Goal: Navigation & Orientation: Understand site structure

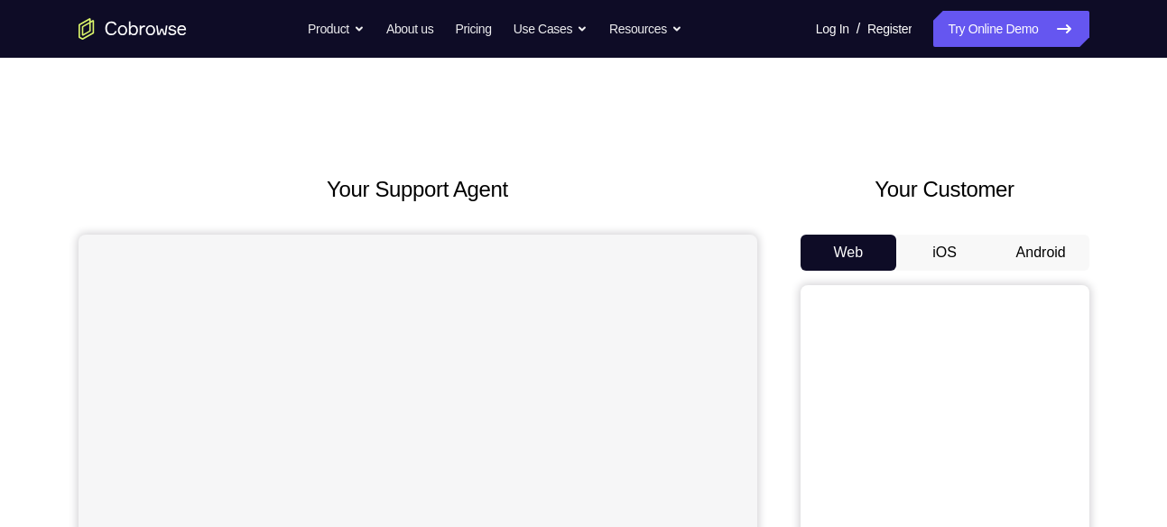
click at [1042, 260] on button "Android" at bounding box center [1041, 253] width 97 height 36
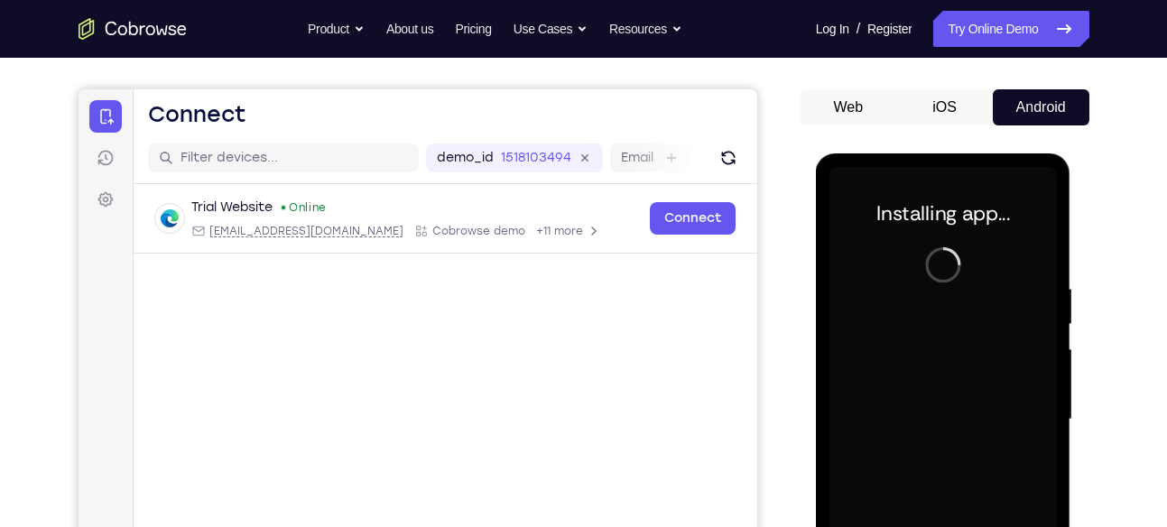
scroll to position [143, 0]
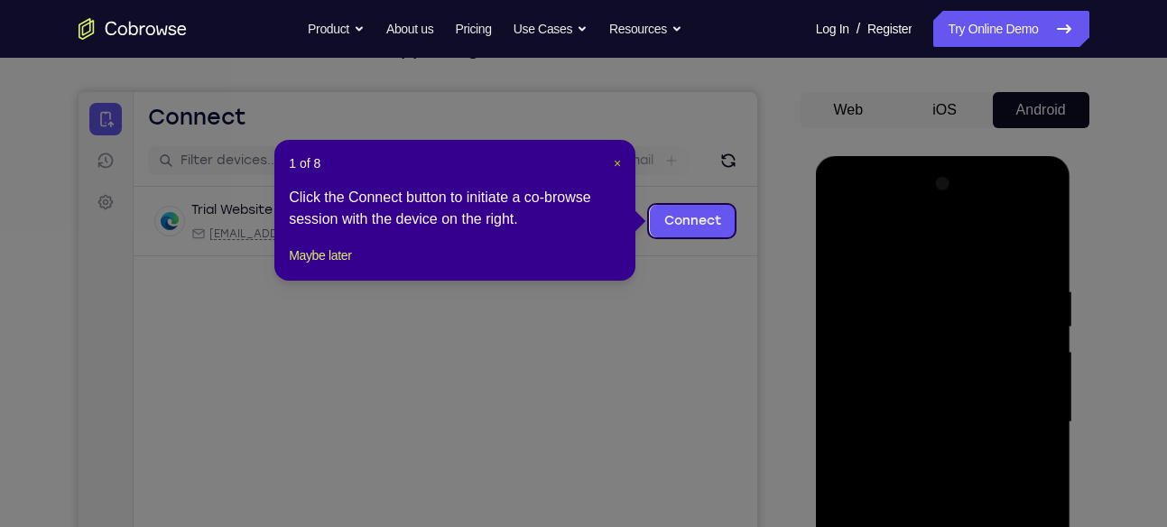
click at [618, 164] on span "×" at bounding box center [617, 163] width 7 height 14
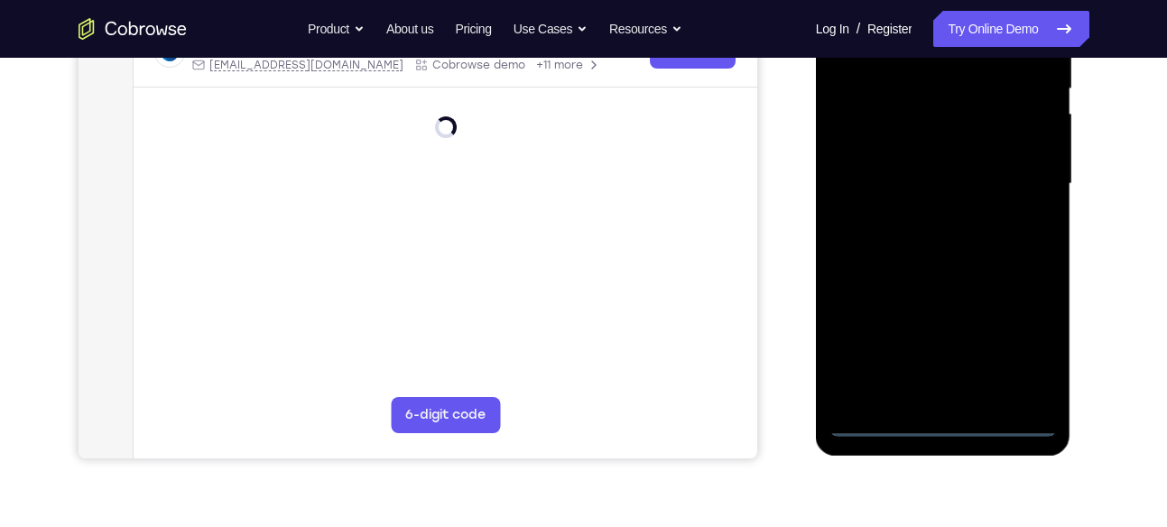
scroll to position [382, 0]
click at [941, 421] on div at bounding box center [942, 183] width 227 height 505
click at [1018, 356] on div at bounding box center [942, 183] width 227 height 505
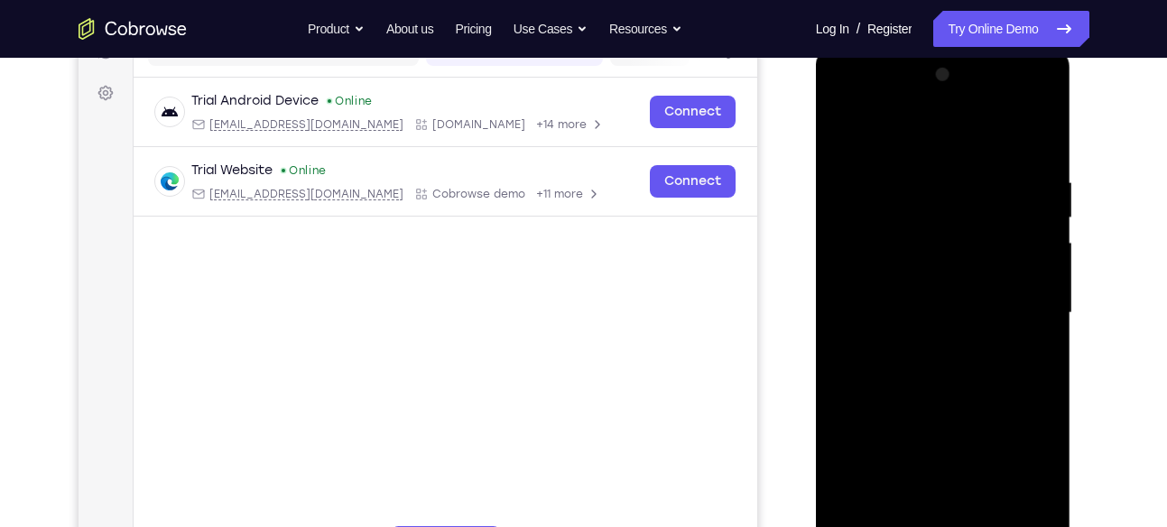
scroll to position [251, 0]
click at [847, 106] on div at bounding box center [942, 313] width 227 height 505
click at [853, 253] on div at bounding box center [942, 313] width 227 height 505
click at [855, 258] on div at bounding box center [942, 313] width 227 height 505
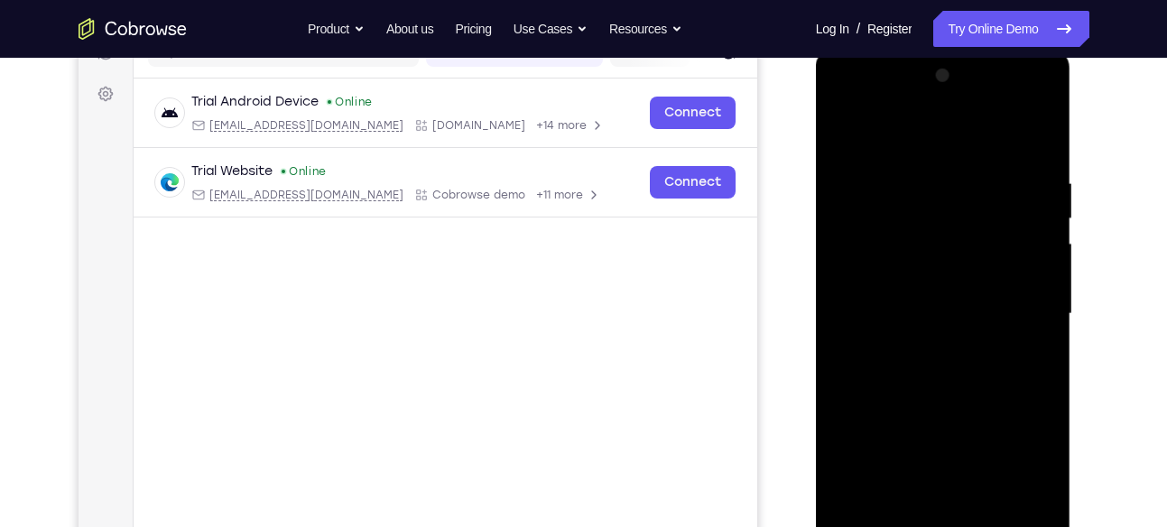
click at [868, 260] on div at bounding box center [942, 313] width 227 height 505
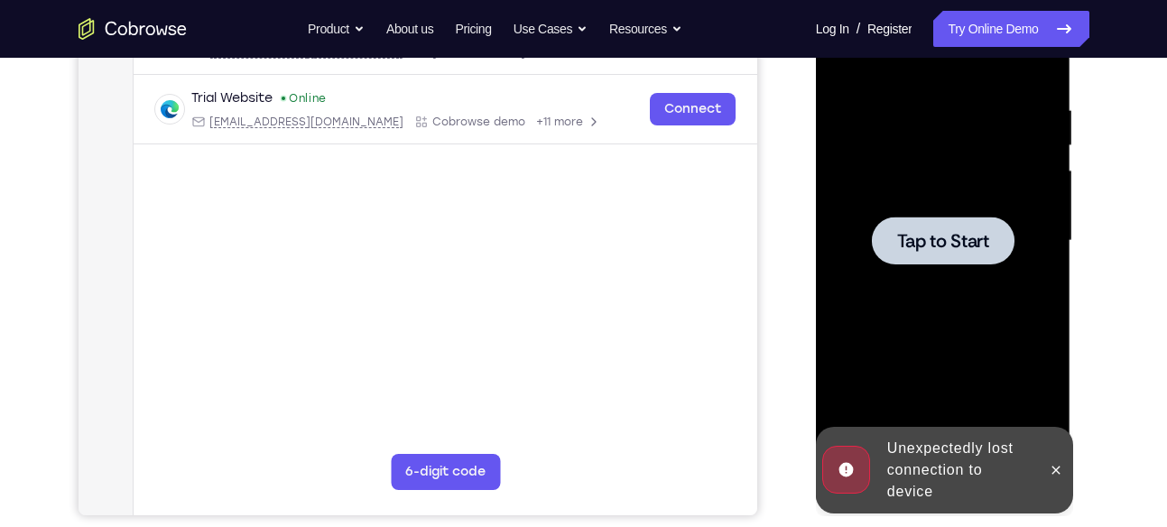
scroll to position [323, 0]
click at [913, 273] on div at bounding box center [942, 241] width 227 height 505
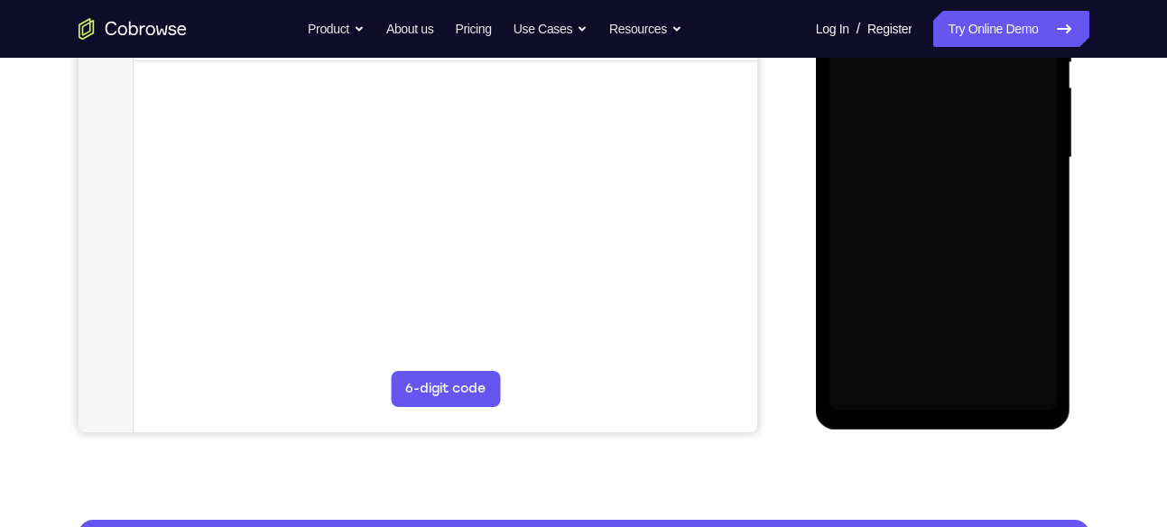
scroll to position [408, 0]
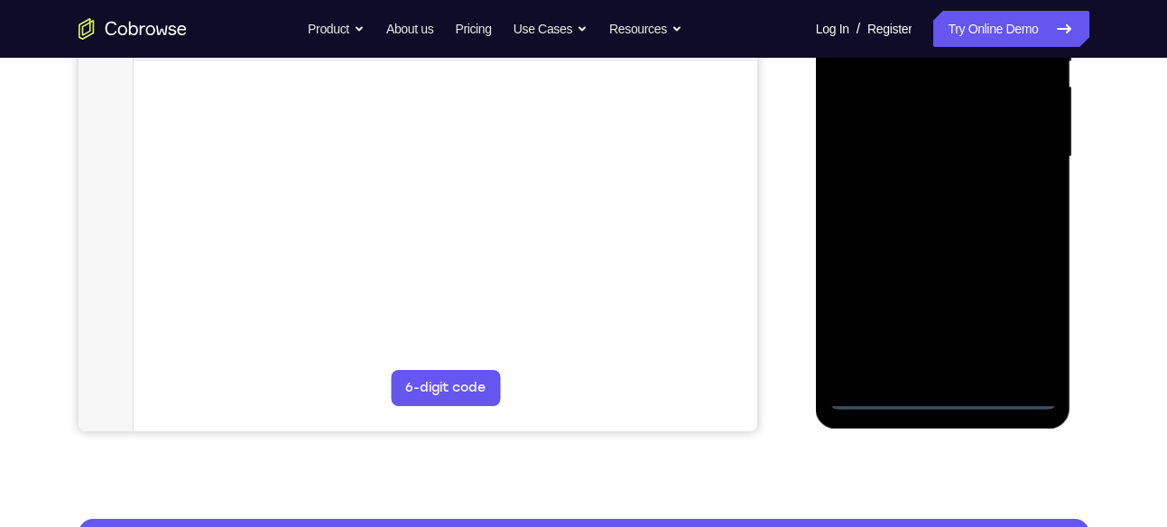
click at [953, 395] on div at bounding box center [942, 156] width 227 height 505
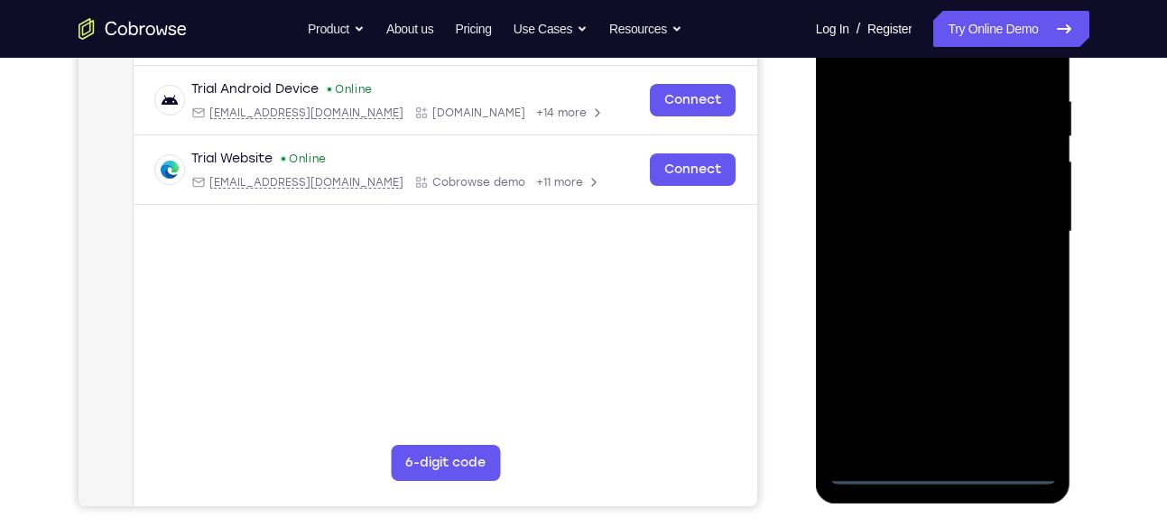
scroll to position [331, 0]
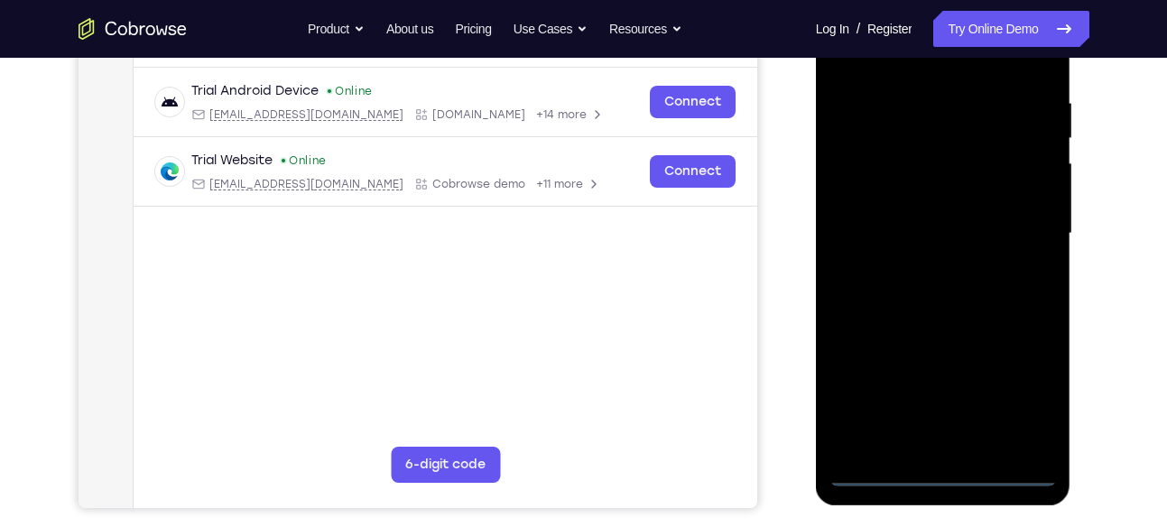
click at [1022, 391] on div at bounding box center [942, 233] width 227 height 505
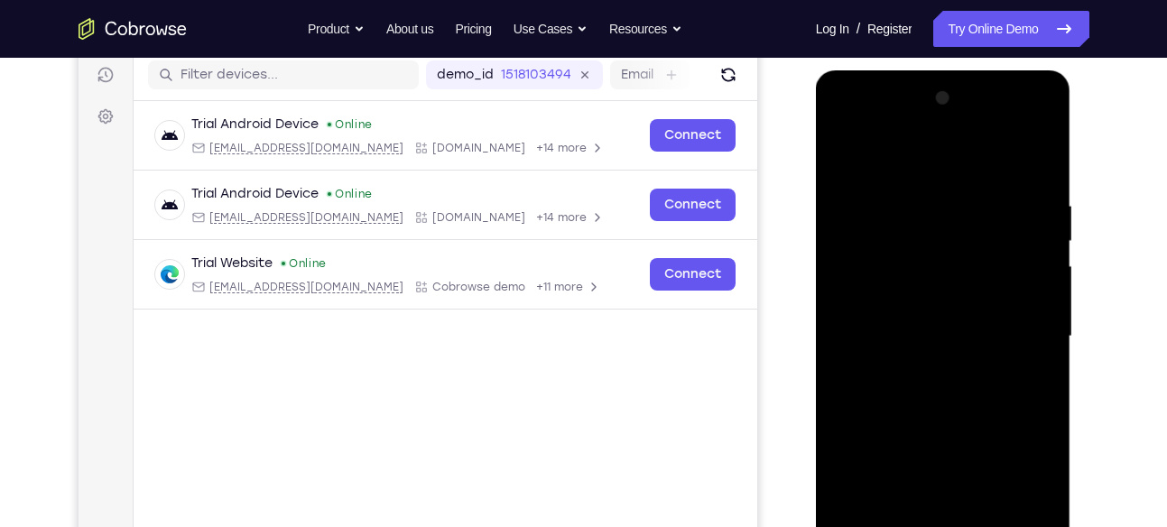
scroll to position [227, 0]
click at [841, 130] on div at bounding box center [942, 337] width 227 height 505
click at [869, 282] on div at bounding box center [942, 337] width 227 height 505
click at [913, 343] on div at bounding box center [942, 337] width 227 height 505
click at [879, 382] on div at bounding box center [942, 337] width 227 height 505
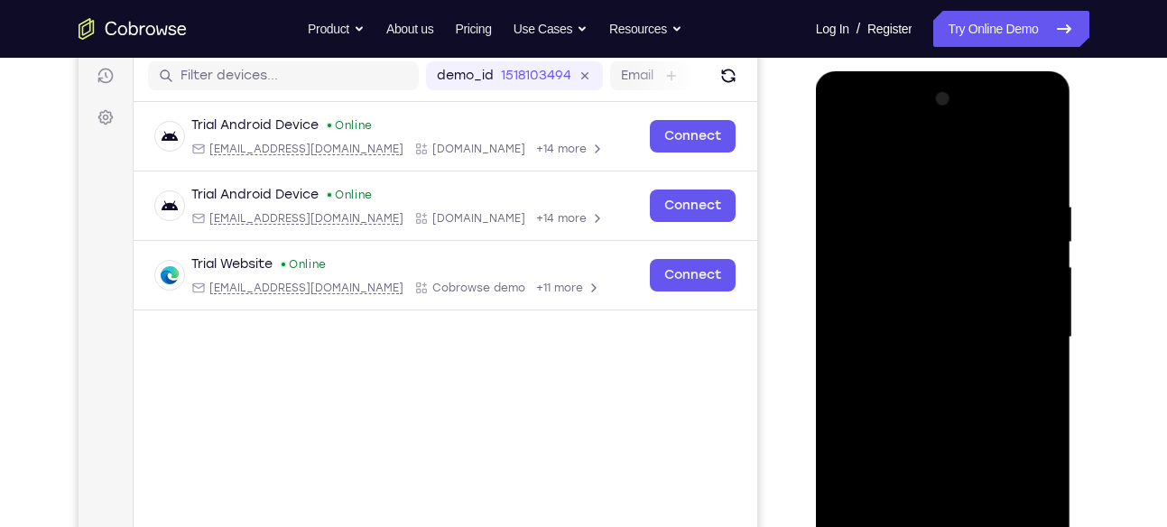
click at [881, 365] on div at bounding box center [942, 337] width 227 height 505
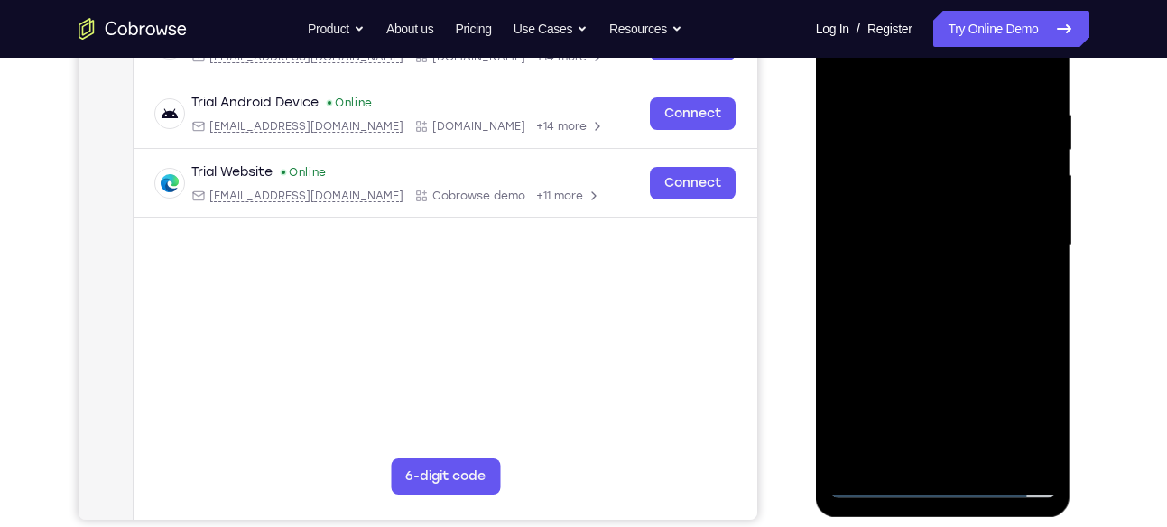
scroll to position [328, 0]
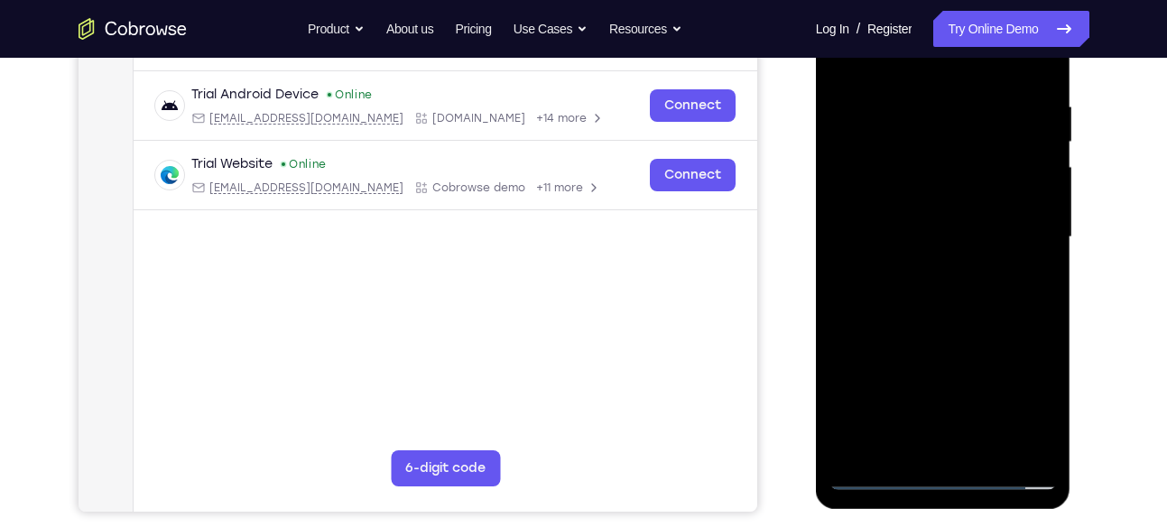
click at [880, 445] on div at bounding box center [942, 237] width 227 height 505
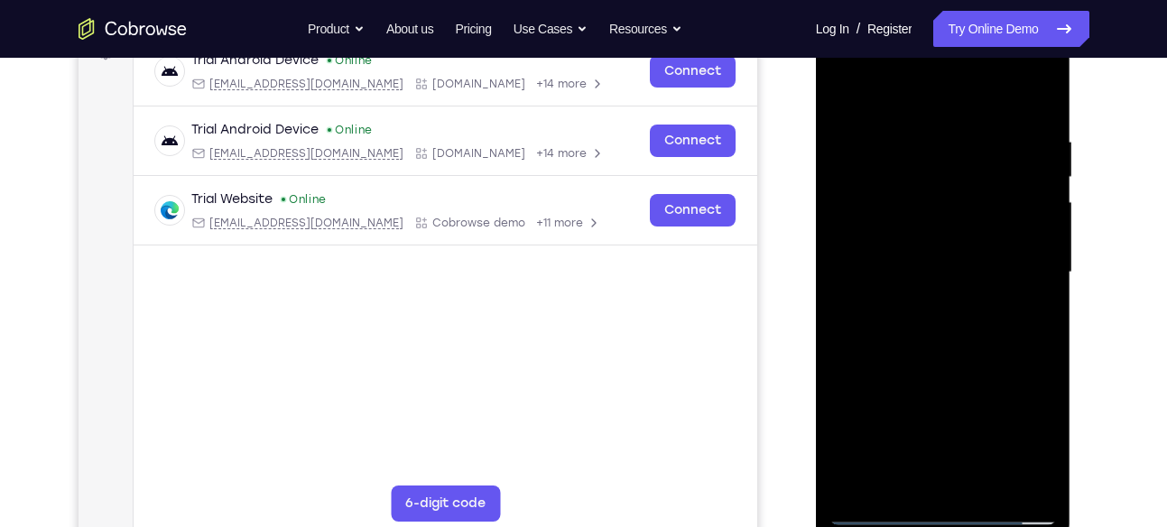
scroll to position [293, 0]
click at [924, 487] on div at bounding box center [942, 271] width 227 height 505
click at [929, 220] on div at bounding box center [942, 271] width 227 height 505
click at [1036, 281] on div at bounding box center [942, 271] width 227 height 505
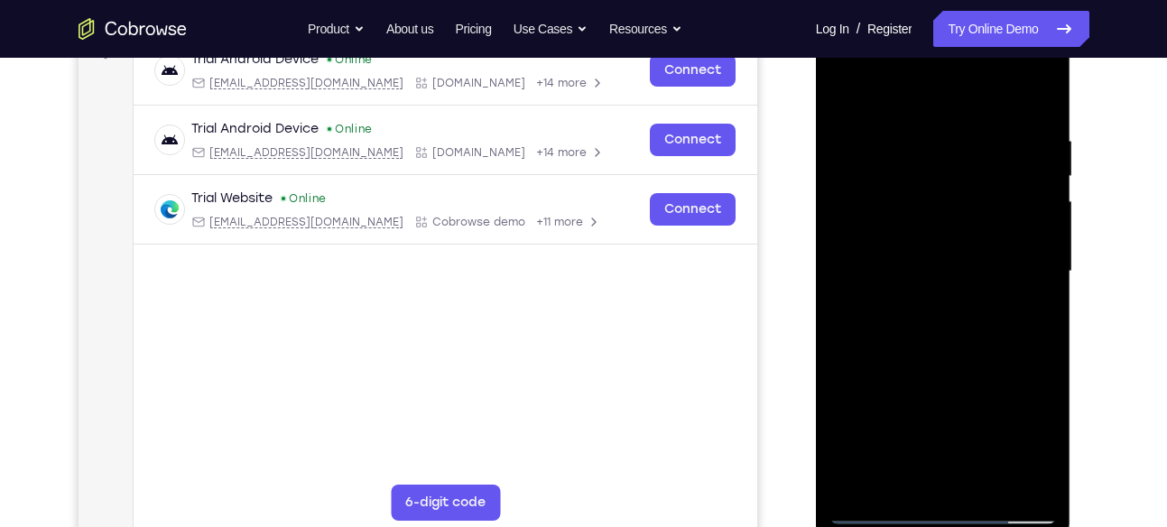
click at [1036, 281] on div at bounding box center [942, 271] width 227 height 505
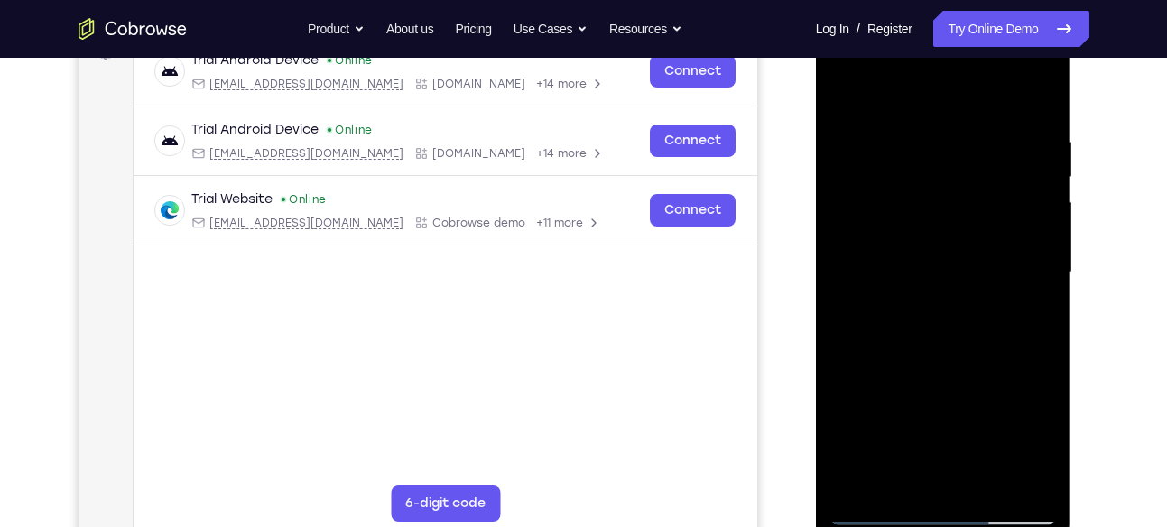
scroll to position [294, 0]
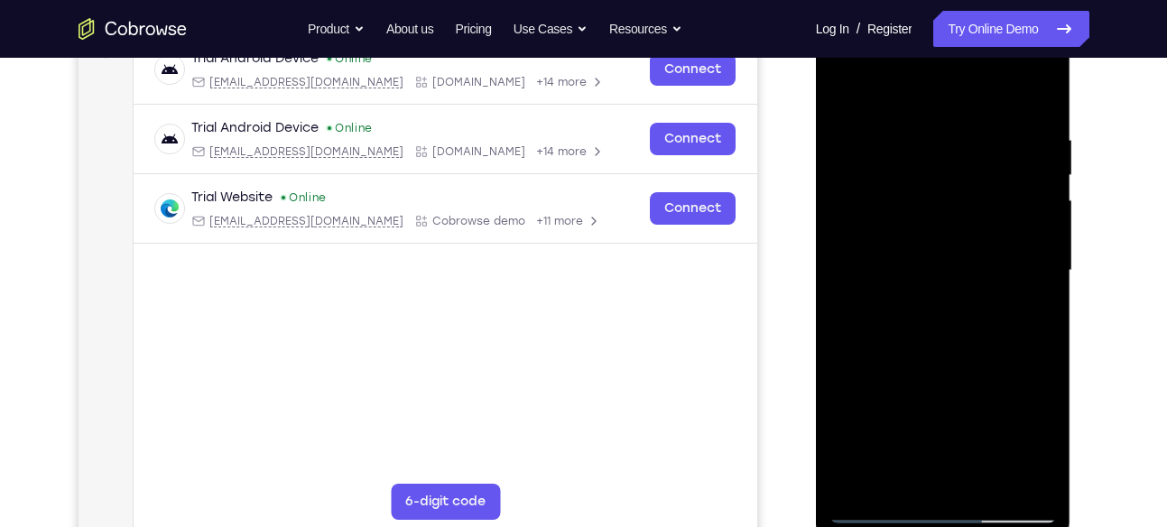
click at [1047, 93] on div at bounding box center [942, 270] width 227 height 505
click at [1002, 107] on div at bounding box center [942, 270] width 227 height 505
click at [846, 88] on div at bounding box center [942, 270] width 227 height 505
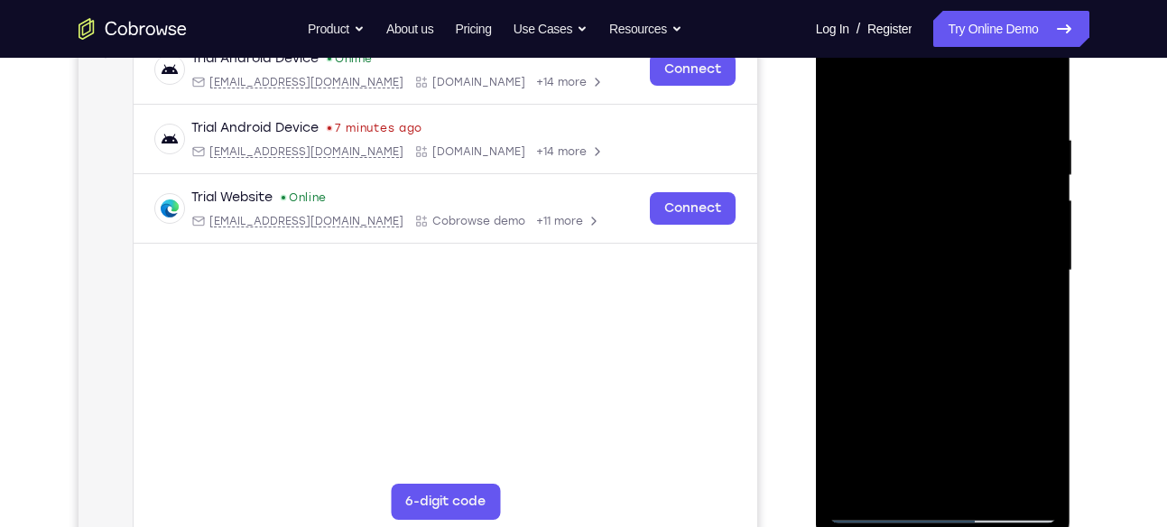
click at [847, 113] on div at bounding box center [942, 270] width 227 height 505
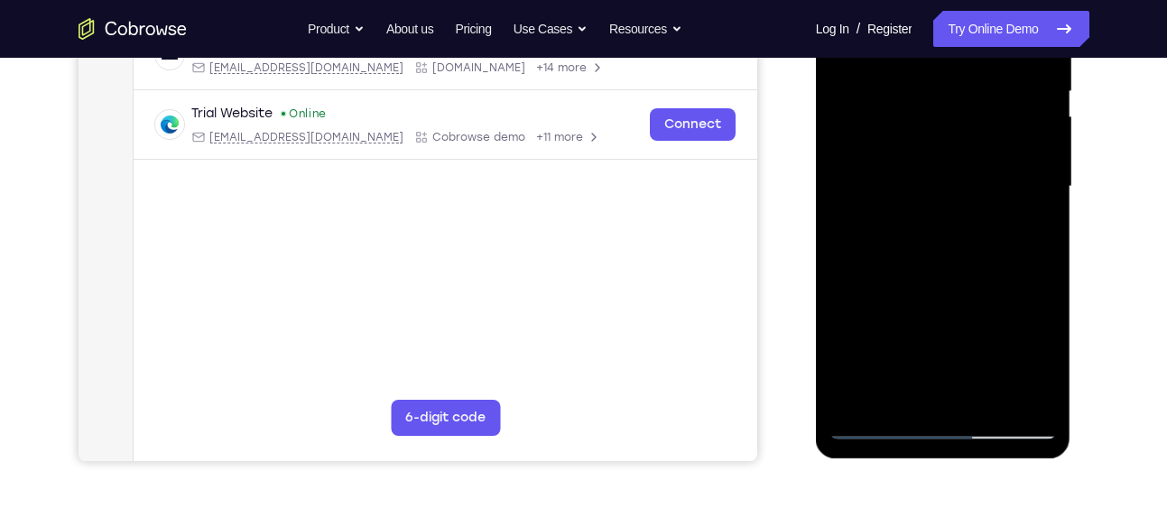
scroll to position [379, 0]
drag, startPoint x: 954, startPoint y: 259, endPoint x: 1013, endPoint y: 132, distance: 140.5
click at [1013, 132] on div at bounding box center [942, 185] width 227 height 505
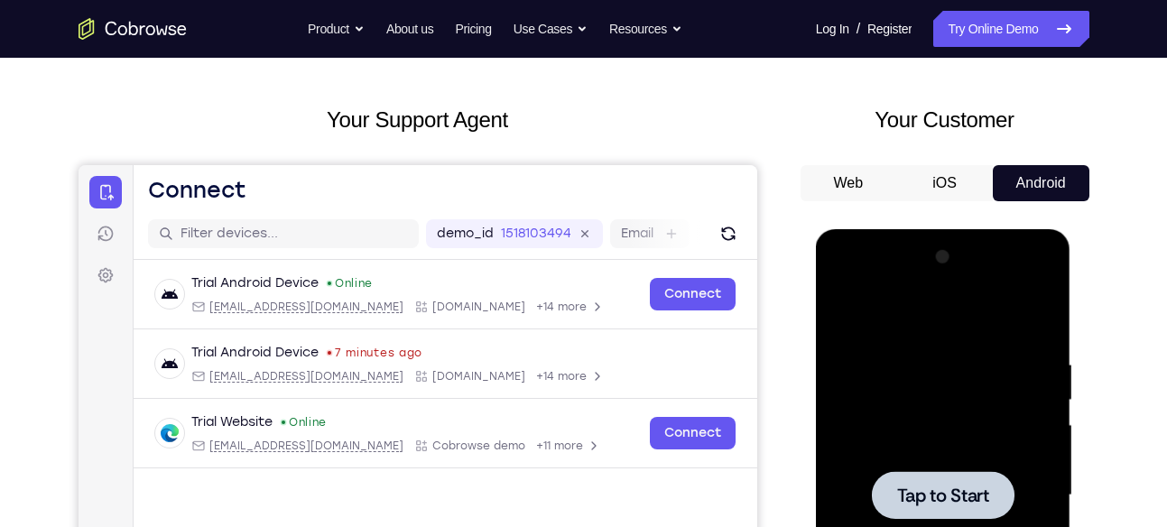
scroll to position [0, 0]
